Goal: Transaction & Acquisition: Download file/media

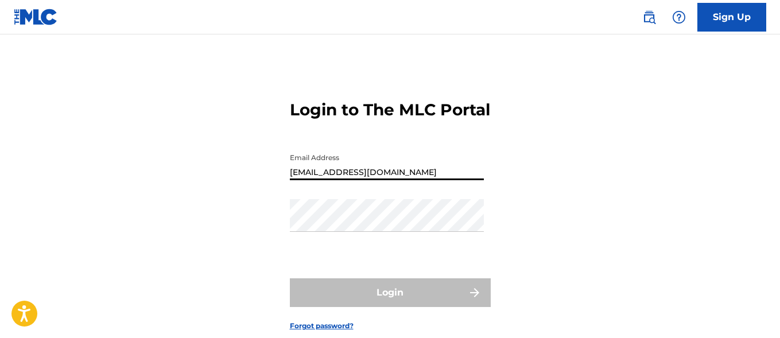
type input "[EMAIL_ADDRESS][DOMAIN_NAME]"
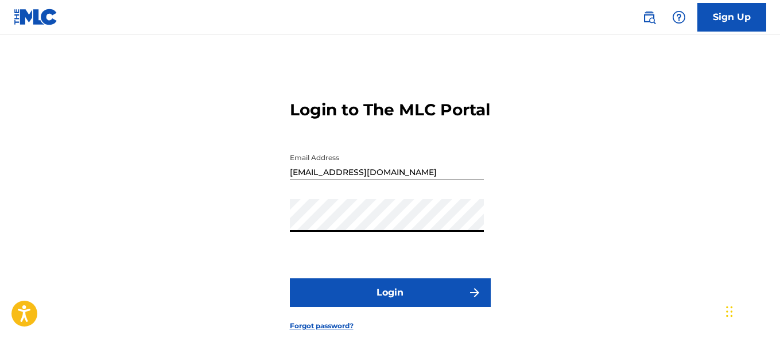
click at [390, 307] on button "Login" at bounding box center [390, 292] width 201 height 29
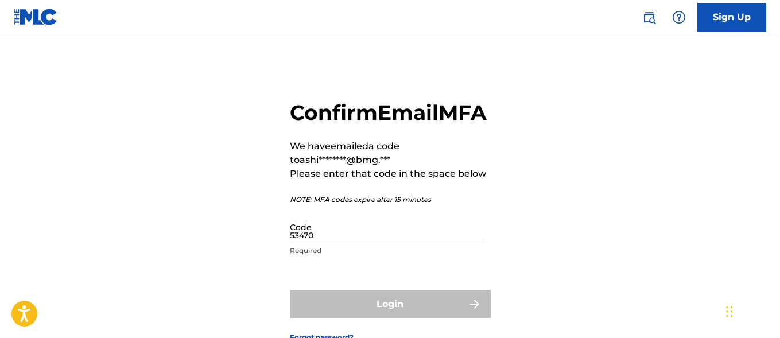
type input "534701"
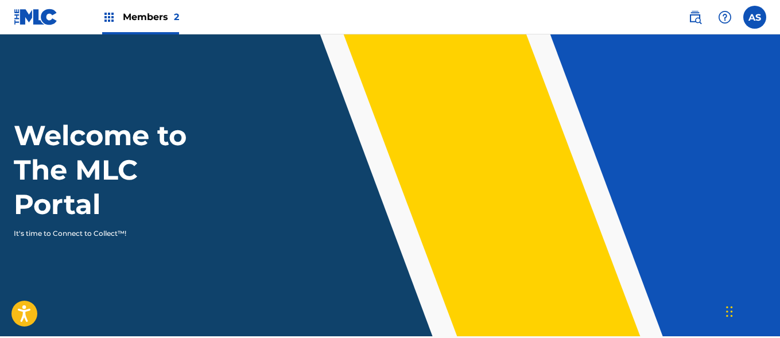
click at [109, 17] on img at bounding box center [109, 17] width 14 height 14
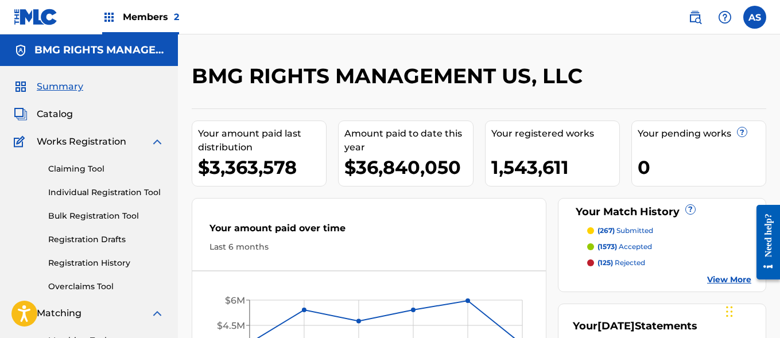
scroll to position [249, 0]
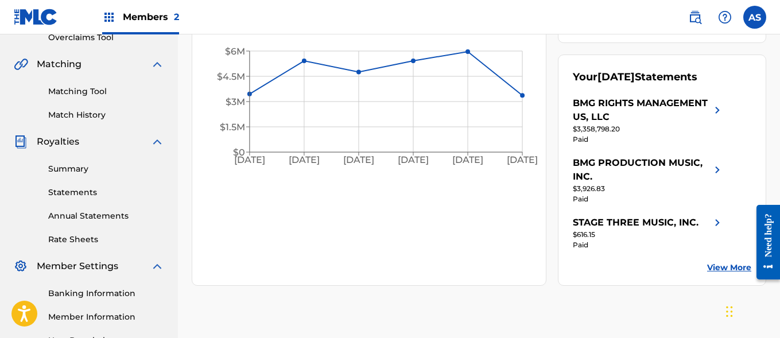
click at [106, 169] on link "Summary" at bounding box center [106, 169] width 116 height 12
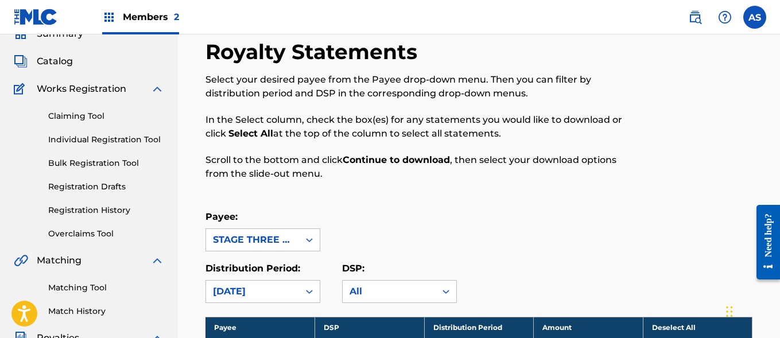
scroll to position [373, 0]
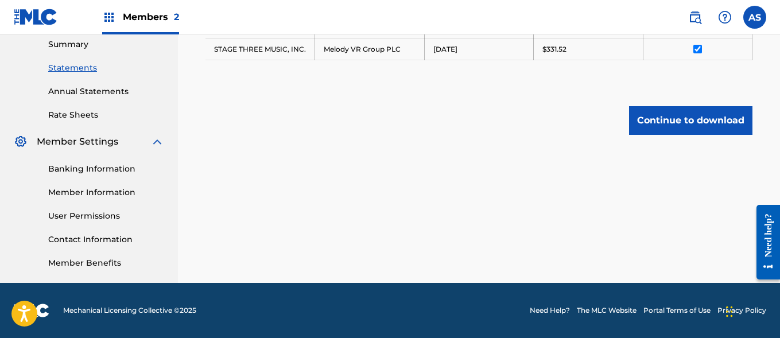
click at [690, 120] on button "Continue to download" at bounding box center [690, 120] width 123 height 29
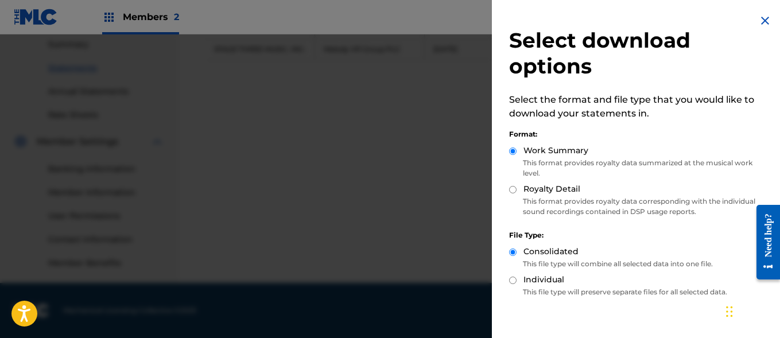
click at [551, 189] on label "Royalty Detail" at bounding box center [551, 189] width 57 height 12
click at [516, 189] on input "Royalty Detail" at bounding box center [512, 189] width 7 height 7
radio input "true"
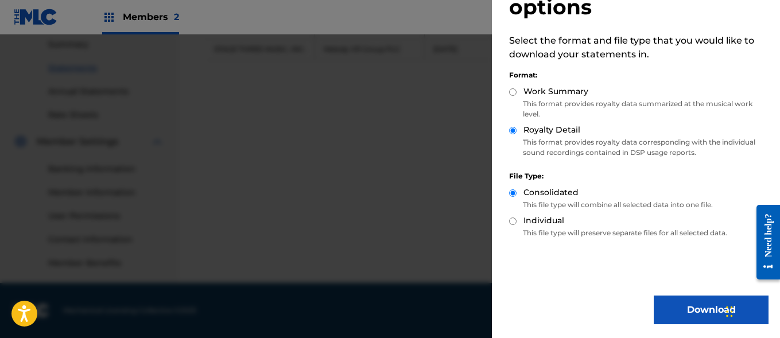
click at [707, 310] on button "Download" at bounding box center [710, 309] width 115 height 29
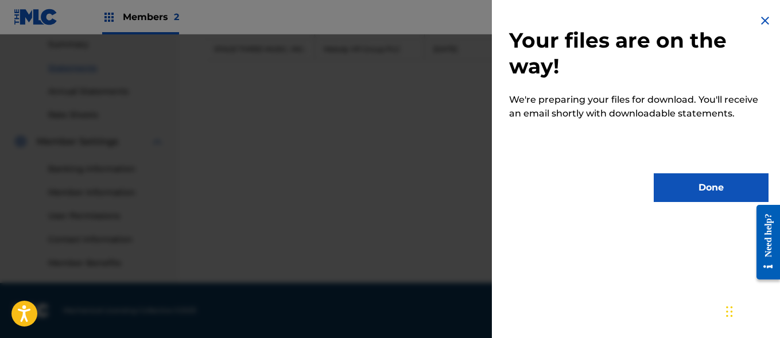
click at [707, 188] on button "Done" at bounding box center [710, 187] width 115 height 29
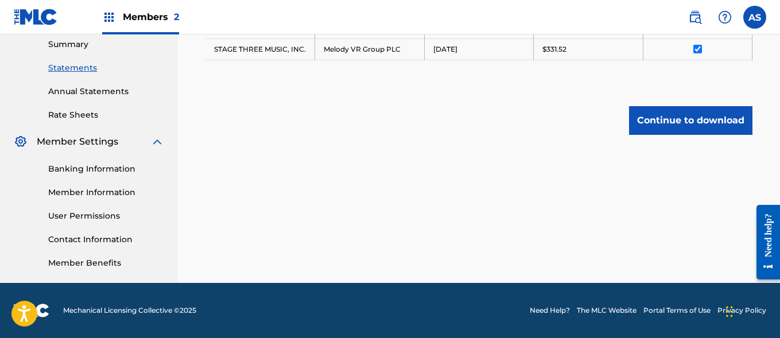
click at [754, 17] on input "AS [PERSON_NAME] [PERSON_NAME][EMAIL_ADDRESS][PERSON_NAME][DOMAIN_NAME] Notific…" at bounding box center [754, 17] width 0 height 0
